Goal: Information Seeking & Learning: Check status

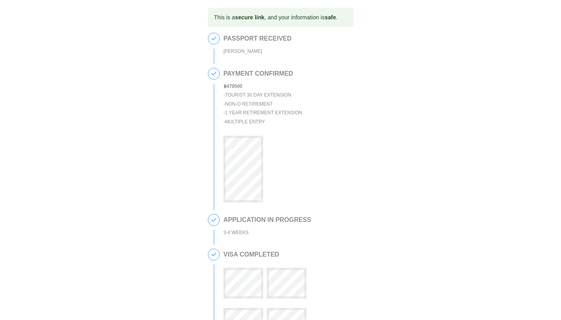
scroll to position [328, 0]
